Goal: Information Seeking & Learning: Check status

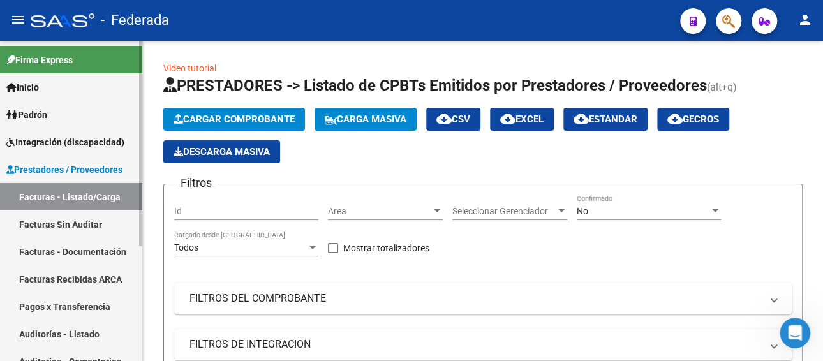
click at [64, 172] on span "Prestadores / Proveedores" at bounding box center [64, 170] width 116 height 14
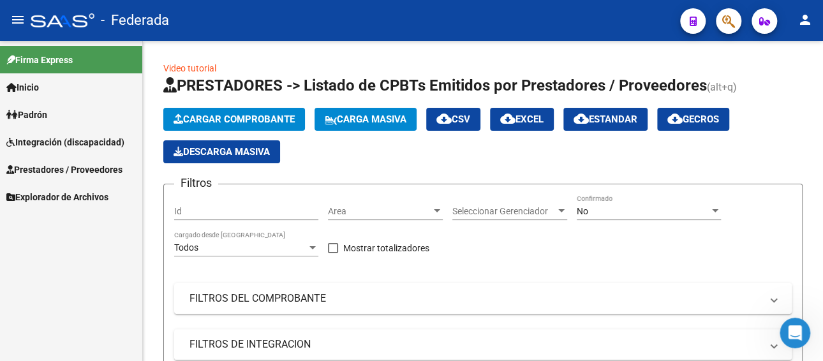
click at [63, 143] on span "Integración (discapacidad)" at bounding box center [65, 142] width 118 height 14
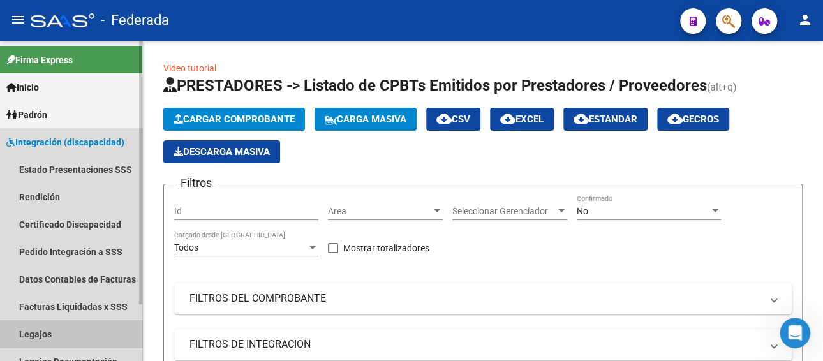
click at [39, 326] on link "Legajos" at bounding box center [71, 333] width 142 height 27
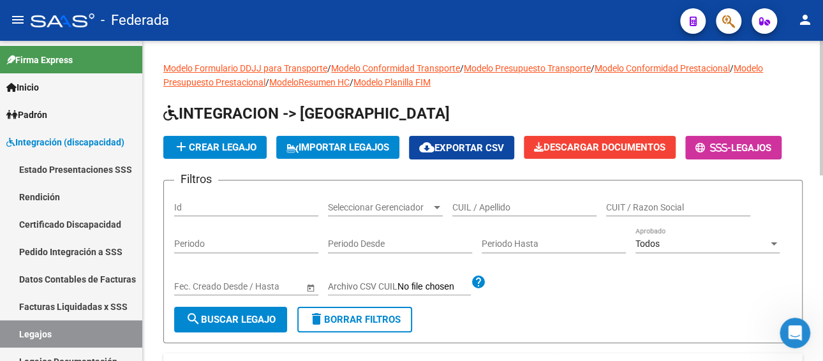
click at [502, 205] on input "CUIL / Apellido" at bounding box center [524, 207] width 144 height 11
paste input "23547315189"
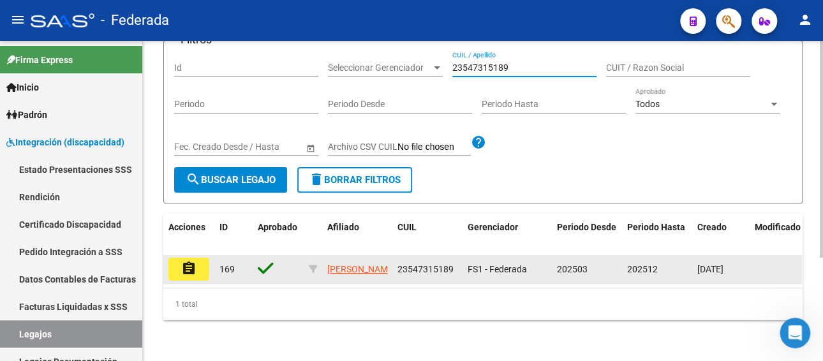
type input "23547315189"
drag, startPoint x: 451, startPoint y: 258, endPoint x: 396, endPoint y: 260, distance: 54.9
click at [397, 264] on span "23547315189" at bounding box center [425, 269] width 56 height 10
copy span "23547315189"
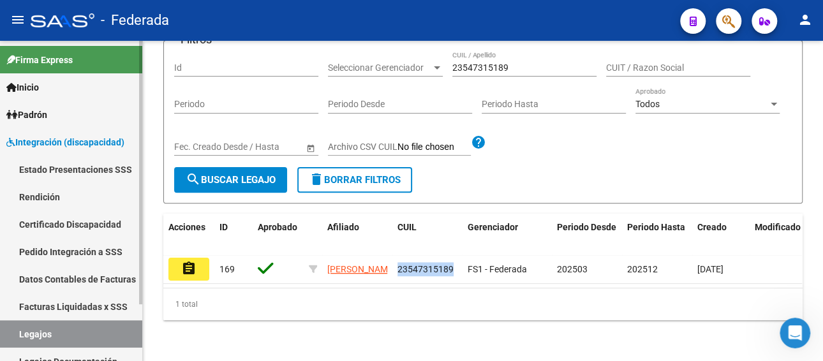
click at [70, 307] on link "Facturas Liquidadas x SSS" at bounding box center [71, 306] width 142 height 27
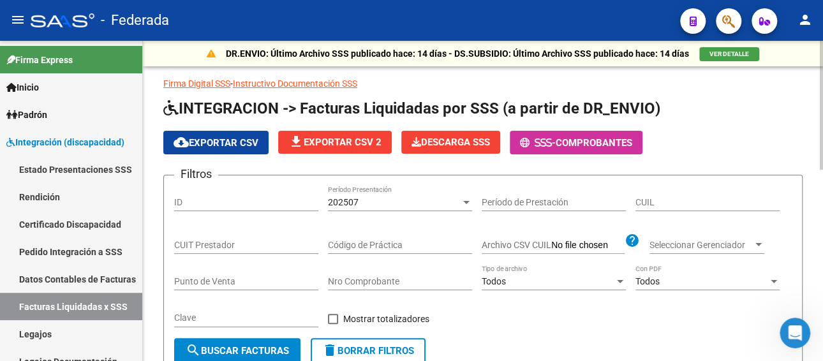
click at [390, 206] on div "202507" at bounding box center [394, 202] width 133 height 11
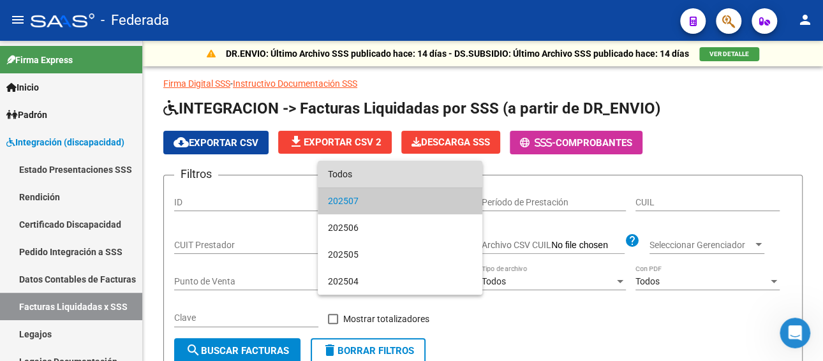
click at [376, 177] on span "Todos" at bounding box center [400, 174] width 144 height 27
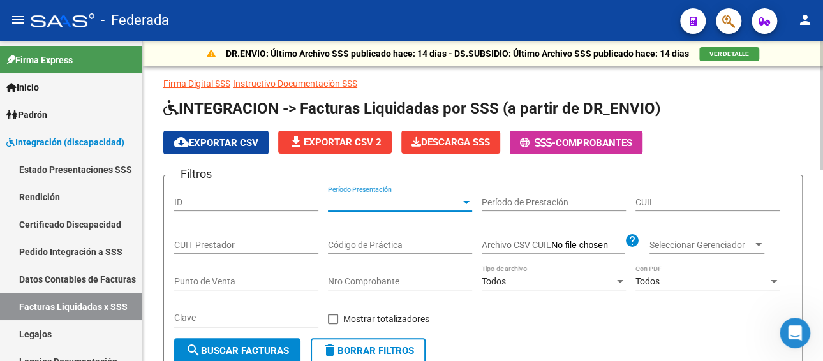
click at [679, 197] on input "CUIL" at bounding box center [707, 202] width 144 height 11
paste input "23-54731518-9"
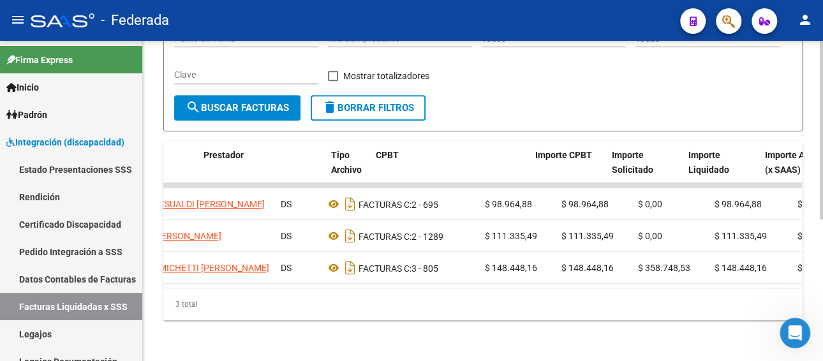
scroll to position [0, 233]
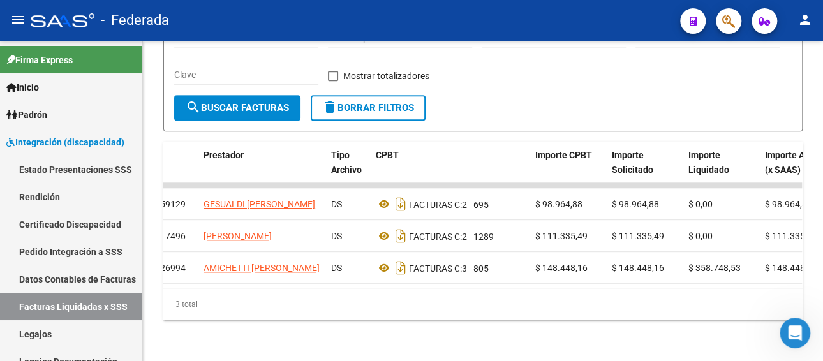
type input "23-54731518-9"
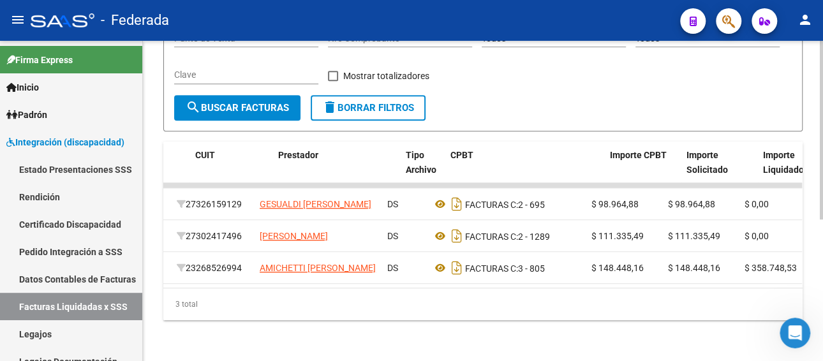
scroll to position [0, 144]
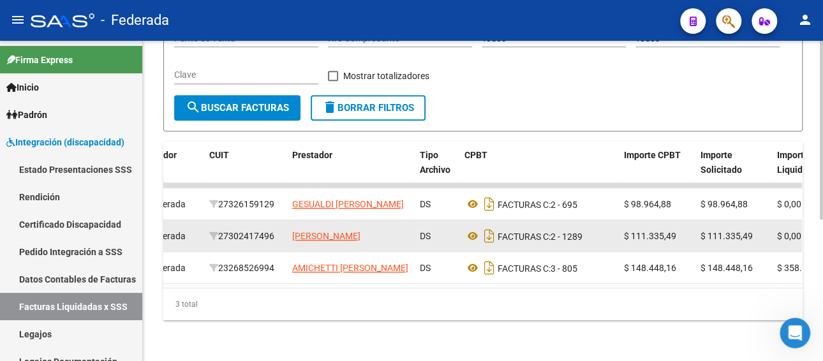
drag, startPoint x: 280, startPoint y: 225, endPoint x: 223, endPoint y: 221, distance: 56.9
click at [223, 229] on div "27302417496" at bounding box center [245, 236] width 73 height 15
copy div "27302417496"
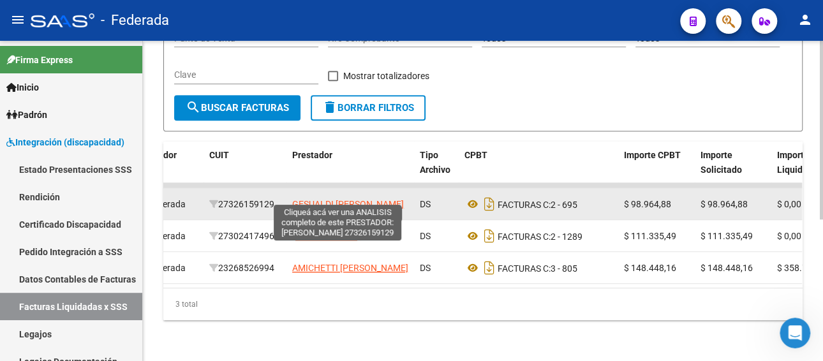
copy div "27302417496"
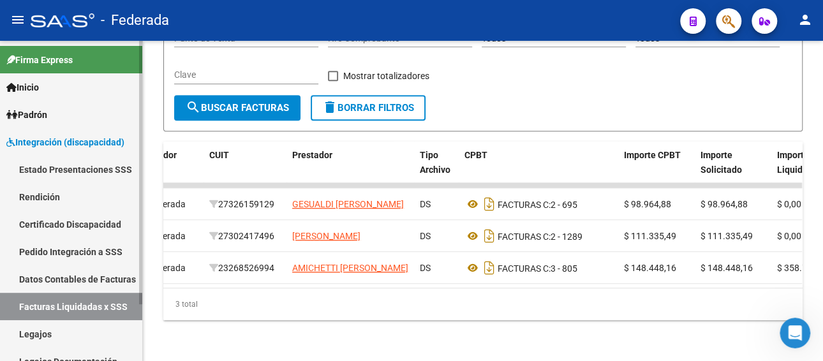
click at [60, 332] on link "Legajos" at bounding box center [71, 333] width 142 height 27
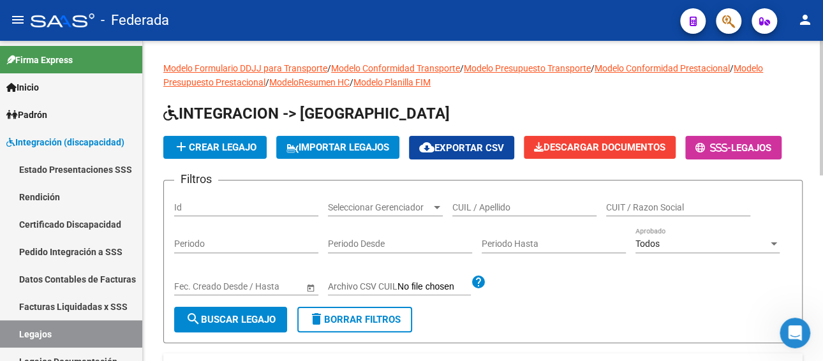
click at [540, 215] on div "CUIL / Apellido" at bounding box center [524, 204] width 144 height 26
paste input "23590458899"
type input "23590458899"
click at [242, 308] on button "search Buscar Legajo" at bounding box center [230, 320] width 113 height 26
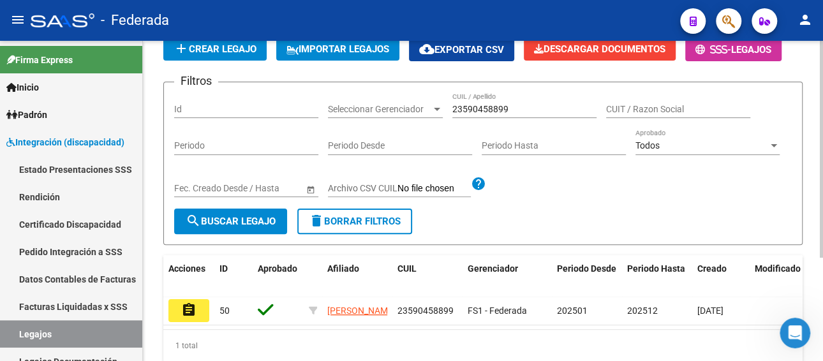
scroll to position [128, 0]
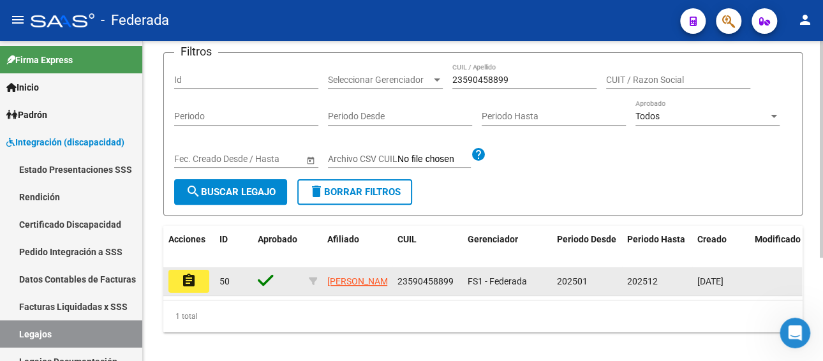
drag, startPoint x: 453, startPoint y: 282, endPoint x: 388, endPoint y: 277, distance: 64.6
click at [388, 277] on div "assignment 50 [PERSON_NAME] 23590458899 FS1 - Federada 202501 202512 [DATE]" at bounding box center [596, 281] width 867 height 29
copy div "23590458899"
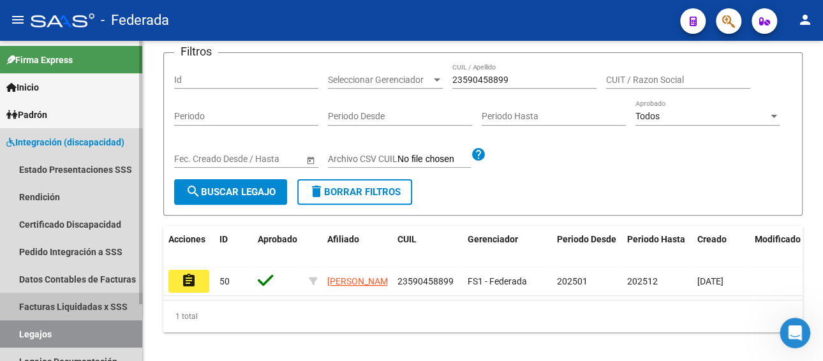
click at [53, 305] on link "Facturas Liquidadas x SSS" at bounding box center [71, 306] width 142 height 27
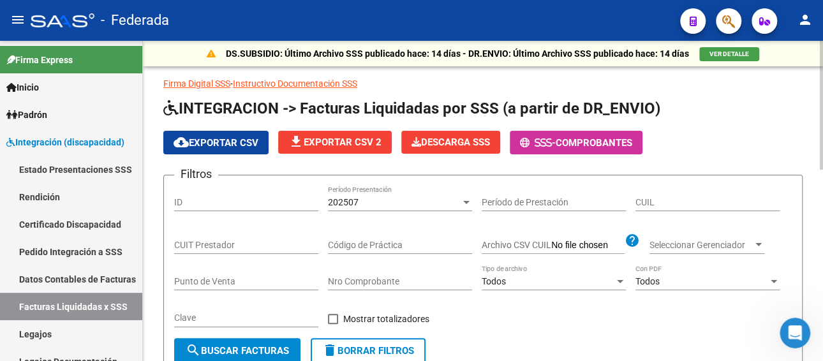
click at [678, 203] on input "CUIL" at bounding box center [707, 202] width 144 height 11
paste input "23-59045889-9"
type input "23-59045889-9"
click at [424, 199] on div "202507" at bounding box center [394, 202] width 133 height 11
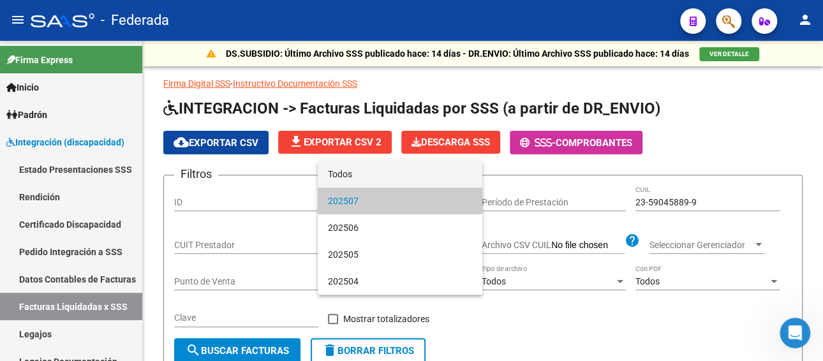
click at [404, 179] on span "Todos" at bounding box center [400, 174] width 144 height 27
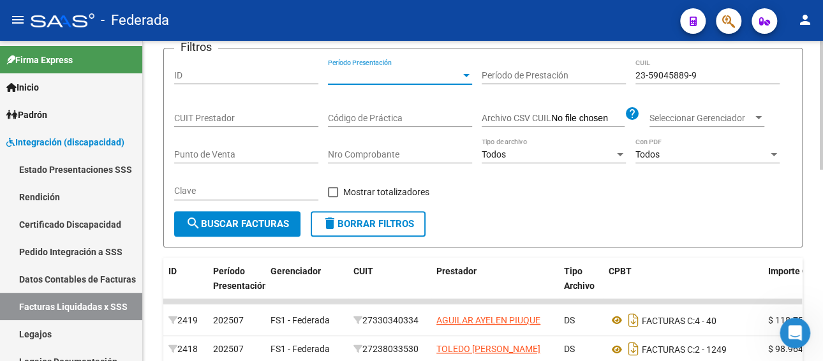
scroll to position [128, 0]
click at [222, 210] on button "search Buscar Facturas" at bounding box center [237, 223] width 126 height 26
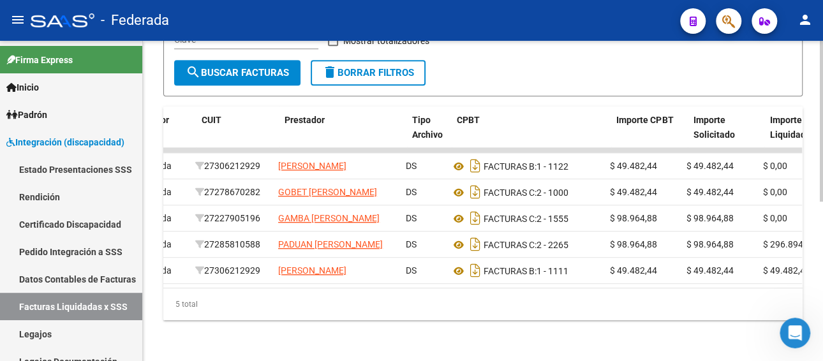
scroll to position [0, 147]
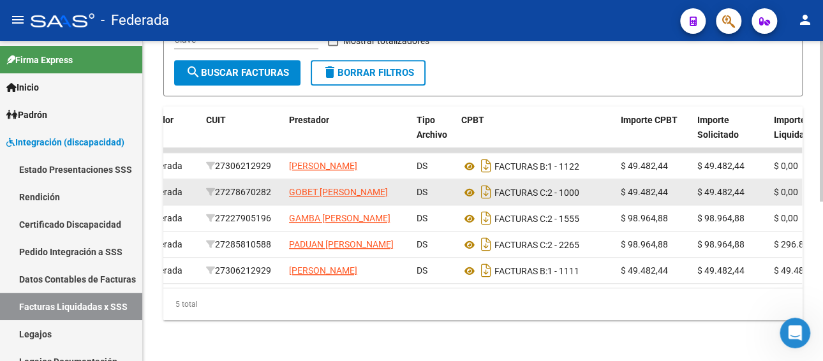
drag, startPoint x: 277, startPoint y: 157, endPoint x: 215, endPoint y: 156, distance: 61.9
click at [216, 185] on div "27278670282" at bounding box center [242, 192] width 73 height 15
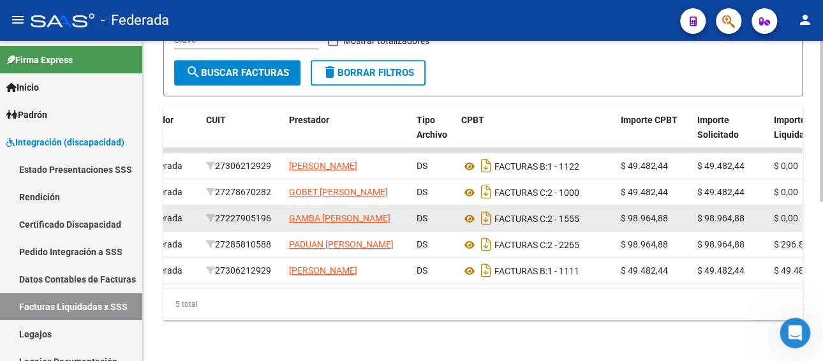
copy div "27278670282"
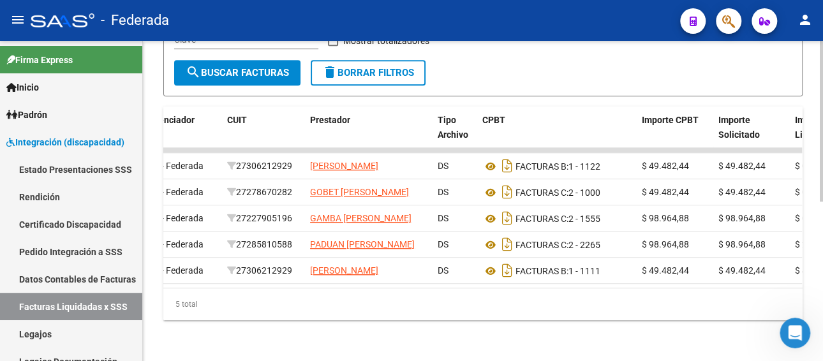
scroll to position [0, 124]
copy div "27278670282"
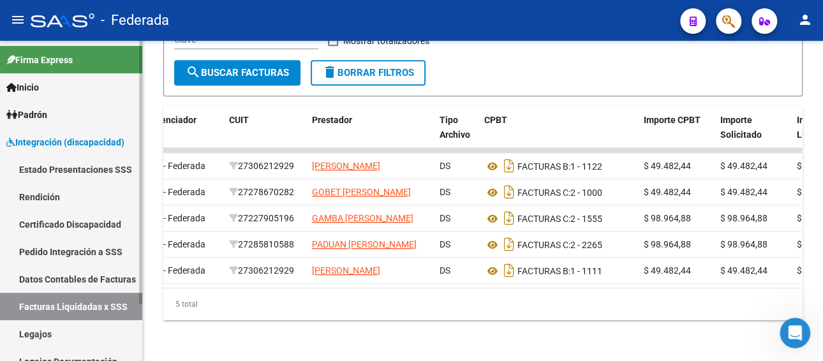
copy div "27278670282"
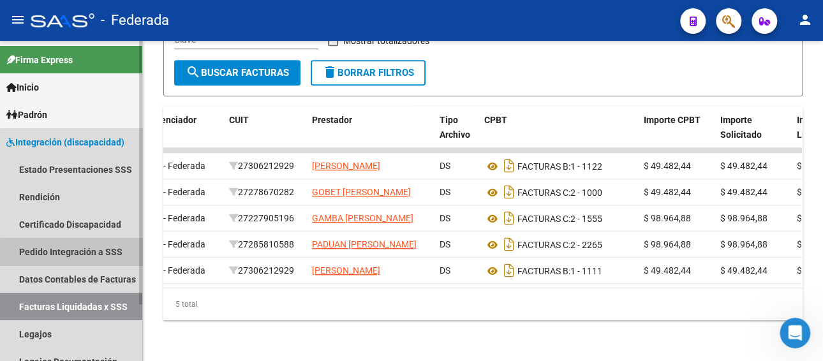
click at [72, 253] on link "Pedido Integración a SSS" at bounding box center [71, 251] width 142 height 27
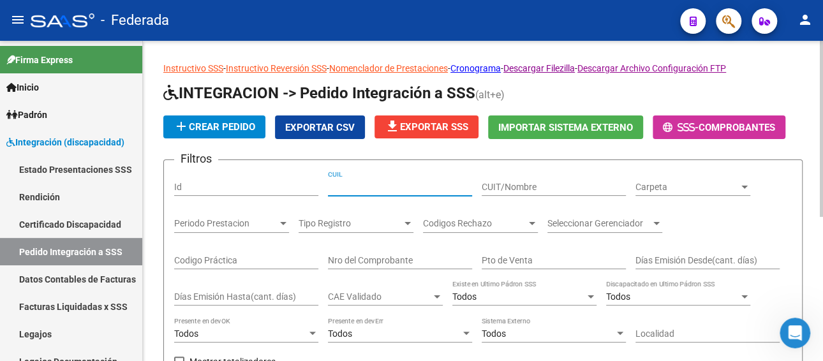
click at [369, 182] on input "CUIL" at bounding box center [400, 187] width 144 height 11
paste input "27278670282"
type input "27278670282"
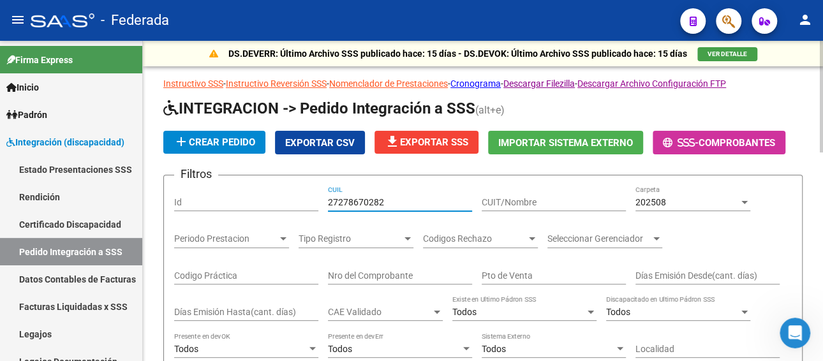
drag, startPoint x: 381, startPoint y: 200, endPoint x: 255, endPoint y: 215, distance: 127.1
click at [255, 215] on div "Filtros Id 27278670282 CUIL CUIT/Nombre 202508 Carpeta Periodo Prestacion Perio…" at bounding box center [482, 317] width 617 height 262
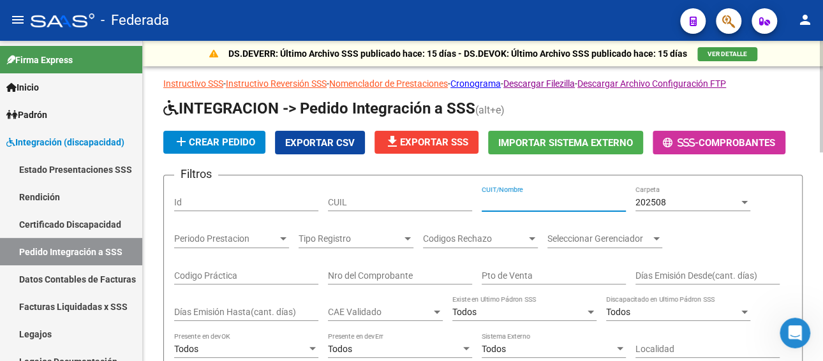
click at [531, 198] on input "CUIT/Nombre" at bounding box center [553, 202] width 144 height 11
paste input "27278670282"
type input "27278670282"
click at [684, 207] on div "202508 Carpeta" at bounding box center [692, 199] width 115 height 26
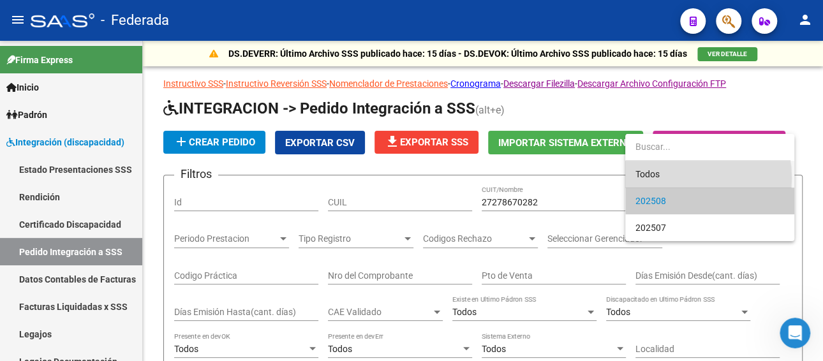
click at [680, 178] on span "Todos" at bounding box center [709, 174] width 149 height 27
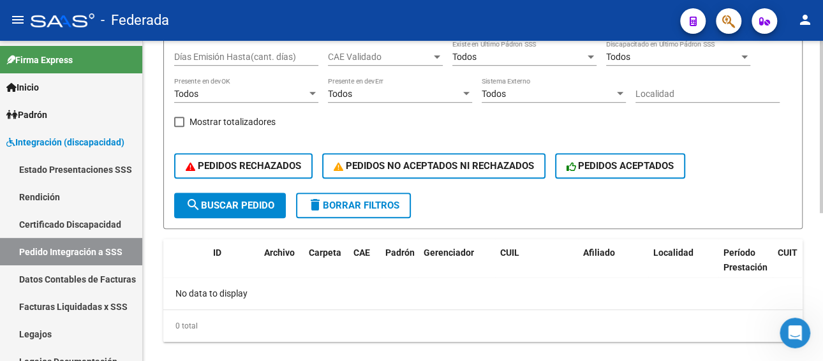
click at [198, 201] on mat-icon "search" at bounding box center [193, 204] width 15 height 15
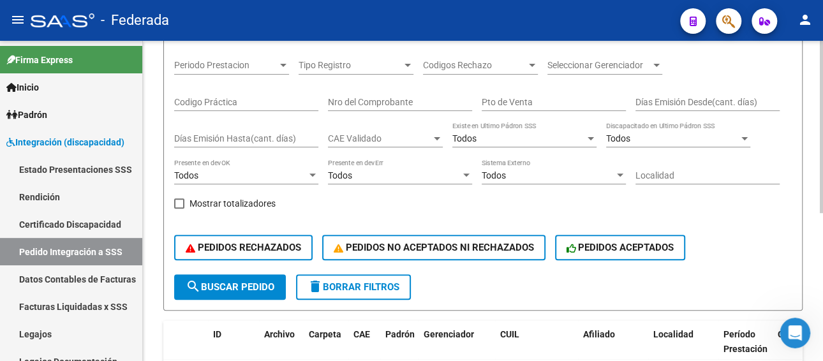
scroll to position [255, 0]
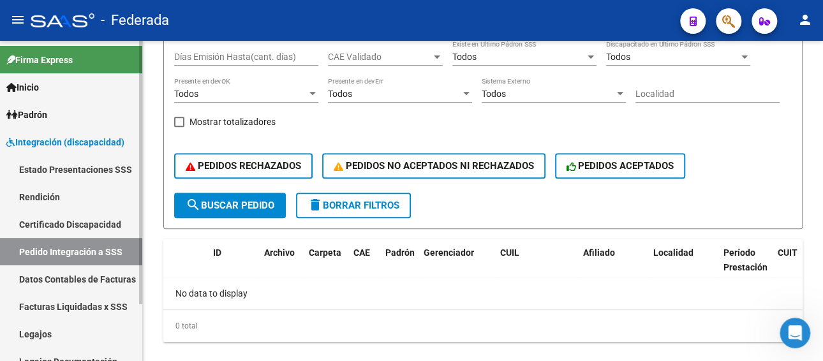
click at [41, 312] on link "Facturas Liquidadas x SSS" at bounding box center [71, 306] width 142 height 27
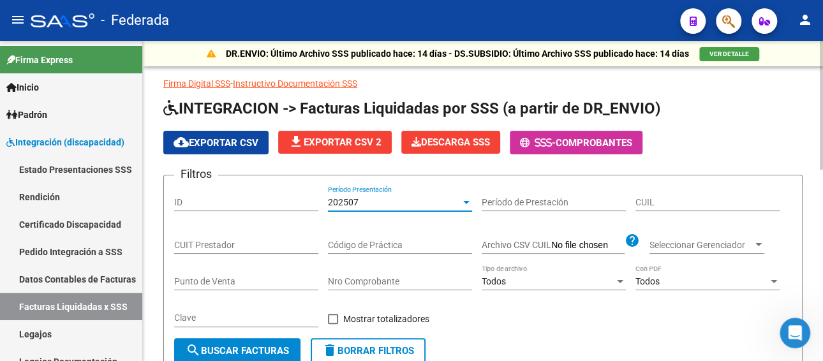
click at [404, 205] on div "202507" at bounding box center [394, 202] width 133 height 11
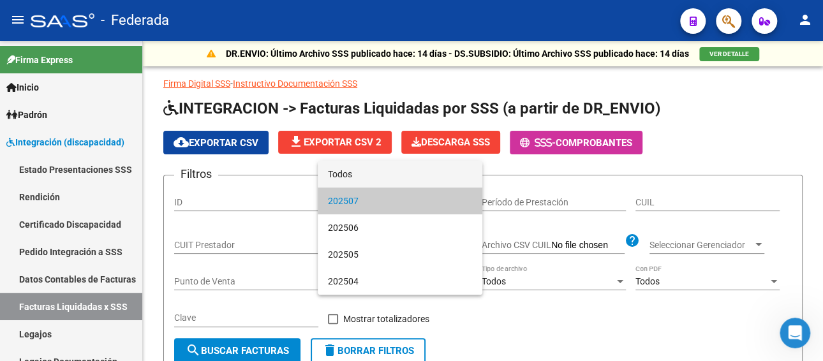
click at [390, 180] on span "Todos" at bounding box center [400, 174] width 144 height 27
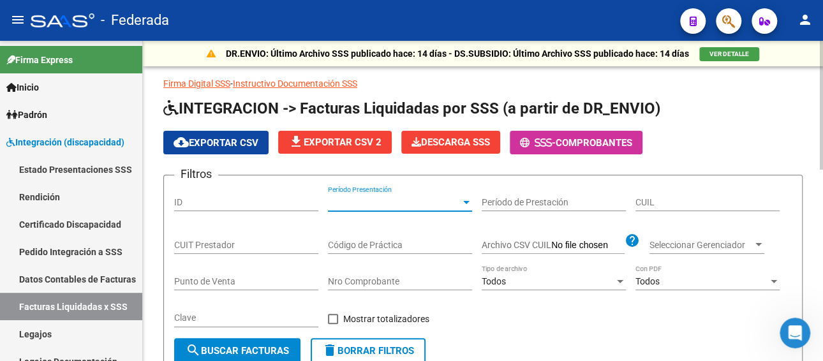
click at [210, 240] on input "CUIT Prestador" at bounding box center [246, 245] width 144 height 11
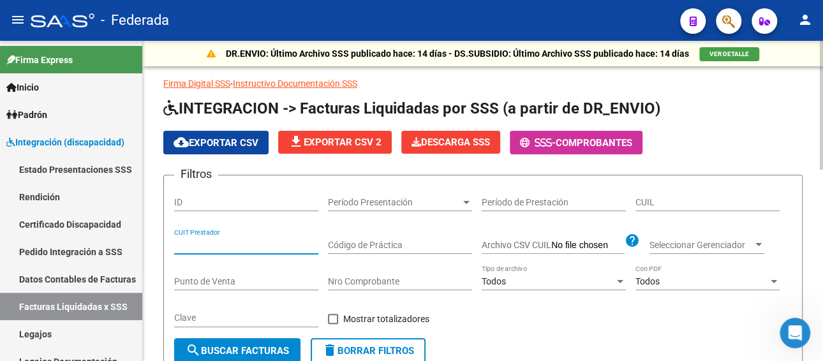
paste input "27-27867028-2"
type input "27-27867028-2"
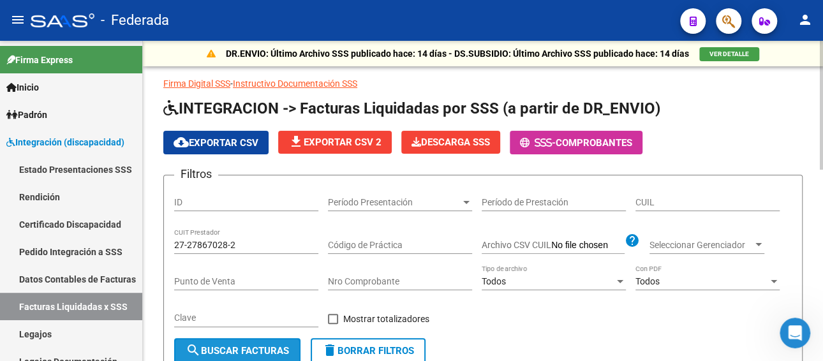
click at [249, 339] on button "search Buscar Facturas" at bounding box center [237, 351] width 126 height 26
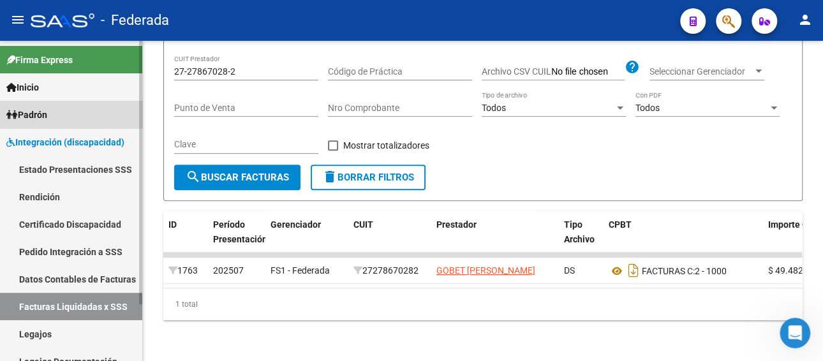
click at [62, 109] on link "Padrón" at bounding box center [71, 114] width 142 height 27
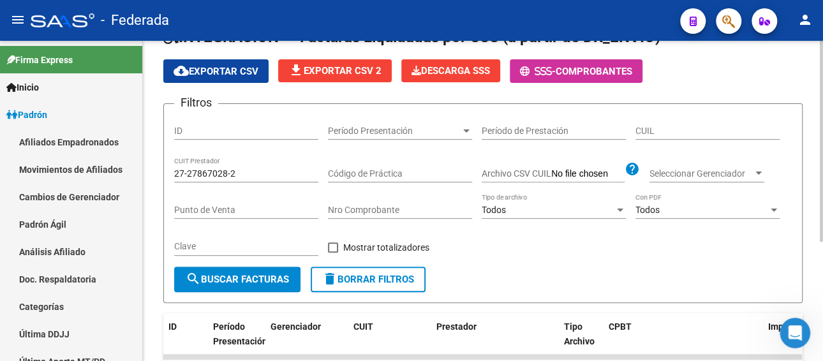
scroll to position [61, 0]
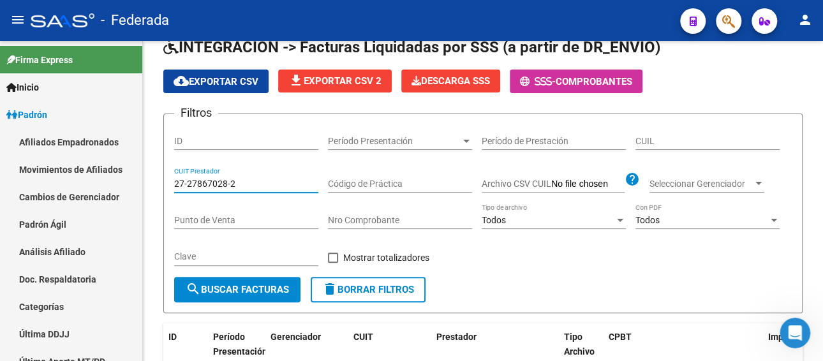
drag, startPoint x: 254, startPoint y: 180, endPoint x: 142, endPoint y: 179, distance: 112.2
click at [142, 179] on mat-sidenav-container "Firma Express Inicio Calendario SSS Instructivos Padrón Afiliados Empadronados …" at bounding box center [411, 201] width 823 height 320
click at [686, 143] on input "CUIL" at bounding box center [707, 141] width 144 height 11
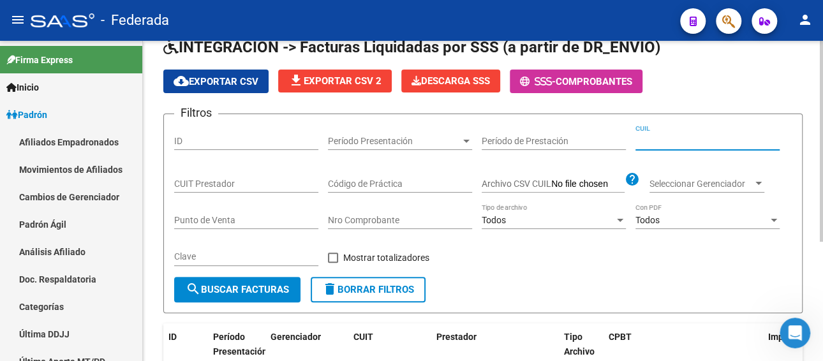
paste input "23-59045889-9"
type input "23-59045889-9"
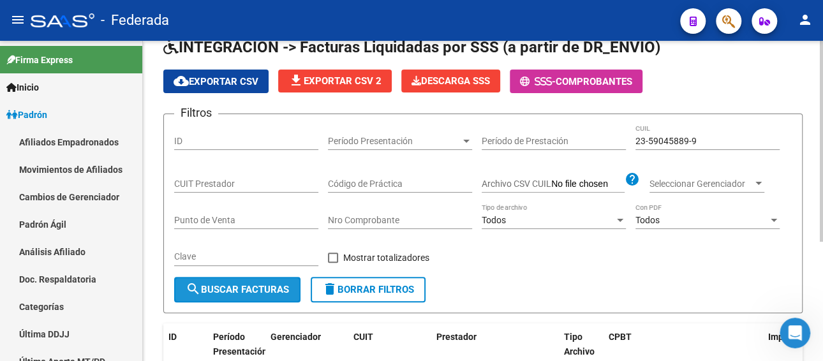
click at [261, 293] on span "search Buscar Facturas" at bounding box center [237, 289] width 103 height 11
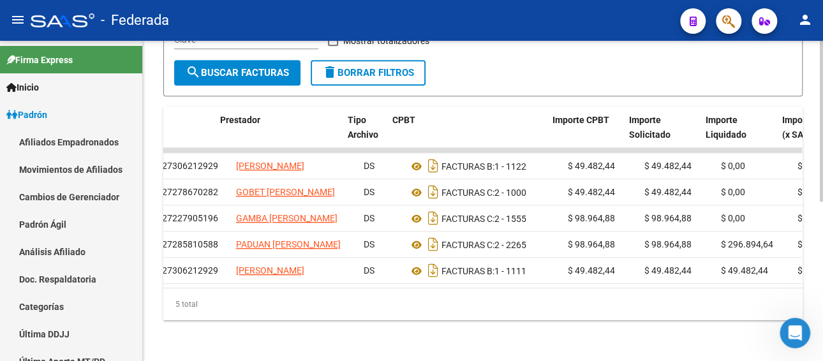
scroll to position [0, 178]
